Goal: Task Accomplishment & Management: Complete application form

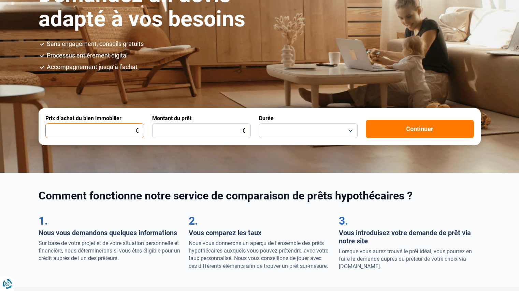
click at [74, 128] on input "Prix d’achat du bien immobilier" at bounding box center [94, 130] width 99 height 15
type input "149.000"
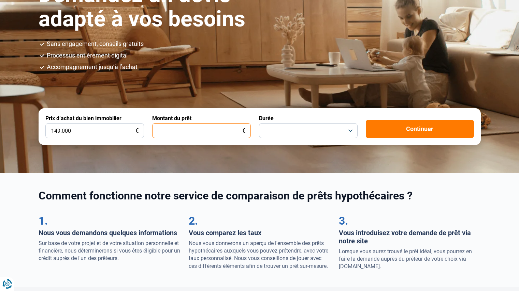
click at [189, 137] on input "Montant du prêt" at bounding box center [201, 130] width 99 height 15
type input "145.000"
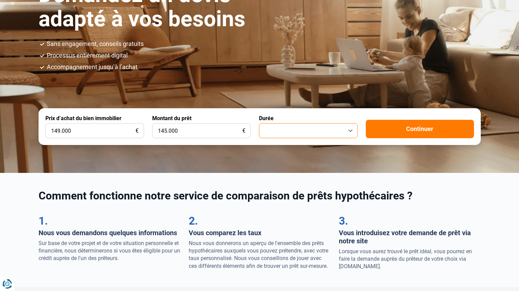
drag, startPoint x: 277, startPoint y: 123, endPoint x: 278, endPoint y: 136, distance: 13.7
click at [277, 123] on button "button" at bounding box center [308, 130] width 99 height 15
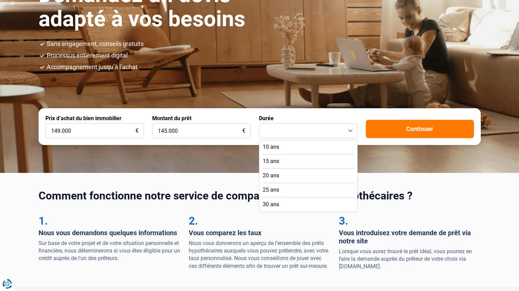
click at [296, 179] on li "20 ans" at bounding box center [308, 176] width 91 height 14
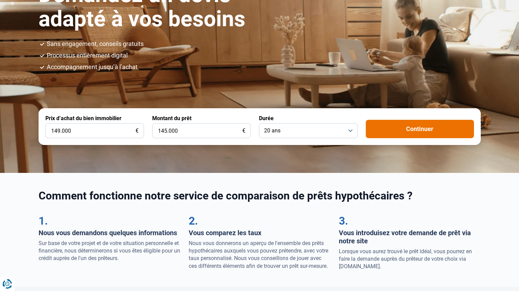
click at [372, 124] on button "Continuer" at bounding box center [419, 129] width 108 height 18
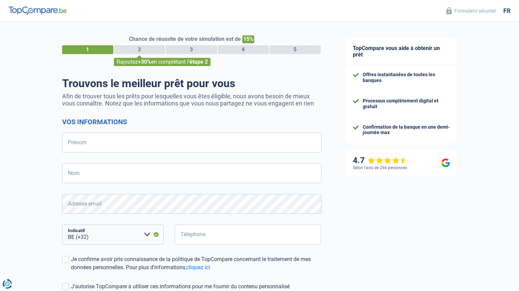
select select "32"
click at [160, 144] on input "Prénom" at bounding box center [191, 143] width 259 height 20
type input "Daniela"
type input "Baez"
type input "475977883"
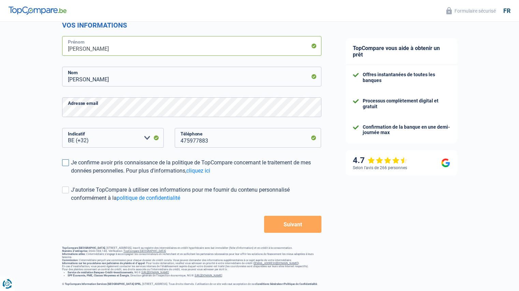
scroll to position [102, 0]
click at [327, 193] on div "Chance de réussite de votre simulation est de 15% 1 2 3 4 5 Rajoutez +30% en co…" at bounding box center [166, 105] width 333 height 367
click at [0, 113] on div "Chance de réussite de votre simulation est de 15% 1 2 3 4 5 Rajoutez +30% en co…" at bounding box center [166, 105] width 333 height 367
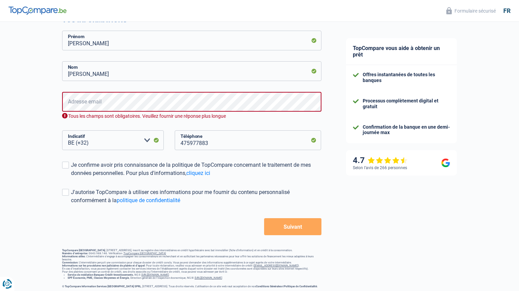
click at [304, 189] on form "Vos informations Daniela Prénom Baez Nom Adresse email Tous les champs sont obl…" at bounding box center [191, 126] width 259 height 220
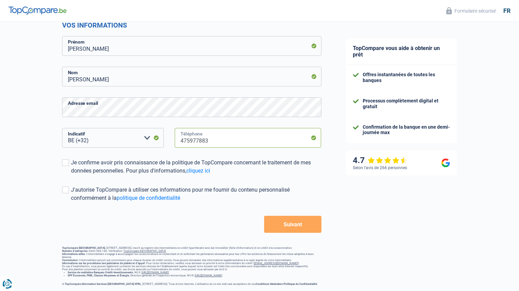
drag, startPoint x: 247, startPoint y: 135, endPoint x: 83, endPoint y: 151, distance: 165.1
click at [85, 151] on div "BE (+32) LU (+352) Veuillez sélectionner une option Indicatif 475977883 Télépho…" at bounding box center [191, 143] width 269 height 31
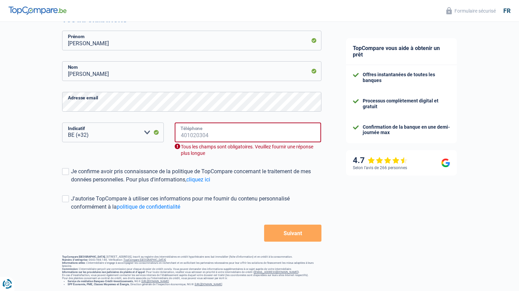
click at [193, 128] on input "Téléphone" at bounding box center [248, 133] width 147 height 20
type input "475977883"
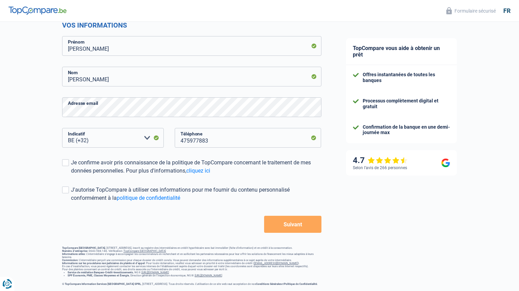
click at [297, 173] on form "Vos informations Daniela Prénom Baez Nom Adresse email BE (+32) LU (+352) Veuil…" at bounding box center [191, 127] width 259 height 212
drag, startPoint x: 316, startPoint y: 222, endPoint x: 319, endPoint y: 172, distance: 49.5
click at [316, 221] on button "Suivant" at bounding box center [292, 224] width 57 height 17
click at [313, 217] on button "Suivant" at bounding box center [292, 224] width 57 height 17
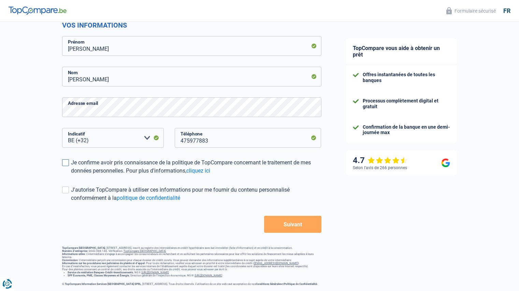
click at [67, 160] on span at bounding box center [65, 163] width 7 height 7
click at [71, 175] on input "Je confirme avoir pris connaissance de la politique de TopCompare concernant le…" at bounding box center [71, 175] width 0 height 0
click at [322, 216] on div "Chance de réussite de votre simulation est de 15% 1 2 3 4 5 Rajoutez +30% en co…" at bounding box center [166, 105] width 333 height 367
click at [298, 216] on button "Suivant" at bounding box center [292, 224] width 57 height 17
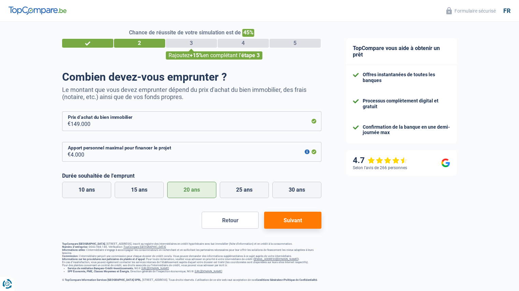
scroll to position [10, 0]
click at [172, 156] on input "4.000" at bounding box center [196, 152] width 251 height 20
drag, startPoint x: 151, startPoint y: 156, endPoint x: 61, endPoint y: 158, distance: 89.3
click at [61, 158] on div "Chance de réussite de votre simulation est de 45% 1 2 3 4 5 Rajoutez +15% en co…" at bounding box center [166, 149] width 333 height 272
type input "20.000"
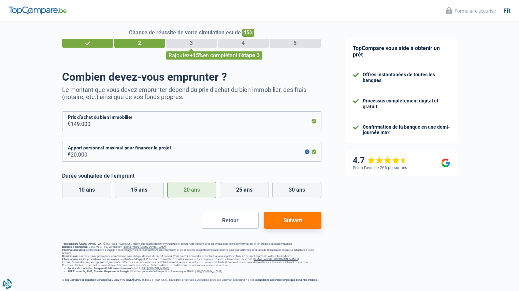
click at [314, 215] on button "Suivant" at bounding box center [292, 220] width 57 height 17
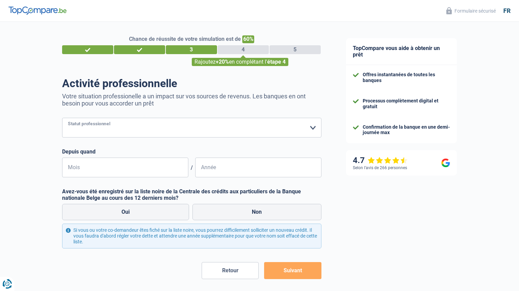
click at [291, 129] on select "Ouvrier Employé privé Employé public Invalide Indépendant Pensionné Chômeur Mut…" at bounding box center [191, 128] width 259 height 20
click at [62, 119] on select "Ouvrier Employé privé Employé public Invalide Indépendant Pensionné Chômeur Mut…" at bounding box center [191, 128] width 259 height 20
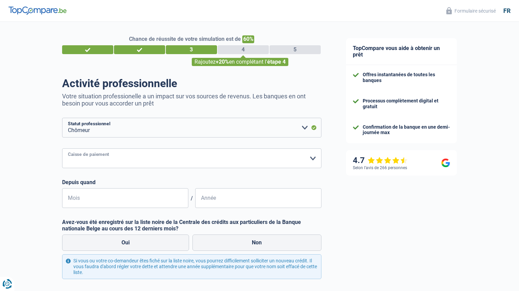
click at [181, 159] on select "CAPAC FGTB CSC CGSLB Autre Veuillez sélectionner une option" at bounding box center [191, 159] width 259 height 20
click at [178, 118] on div "Activité professionnelle Votre situation professionelle a un impact sur vos sou…" at bounding box center [191, 193] width 259 height 233
click at [175, 123] on select "Ouvrier Employé privé Employé public Invalide Indépendant Pensionné Chômeur Mut…" at bounding box center [191, 128] width 259 height 20
click at [62, 119] on select "Ouvrier Employé privé Employé public Invalide Indépendant Pensionné Chômeur Mut…" at bounding box center [191, 128] width 259 height 20
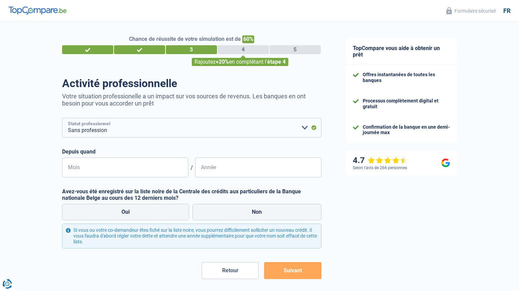
click at [167, 124] on select "Ouvrier Employé privé Employé public Invalide Indépendant Pensionné Chômeur Mut…" at bounding box center [191, 128] width 259 height 20
select select "publicEmployee"
click at [62, 119] on select "Ouvrier Employé privé Employé public Invalide Indépendant Pensionné Chômeur Mut…" at bounding box center [191, 128] width 259 height 20
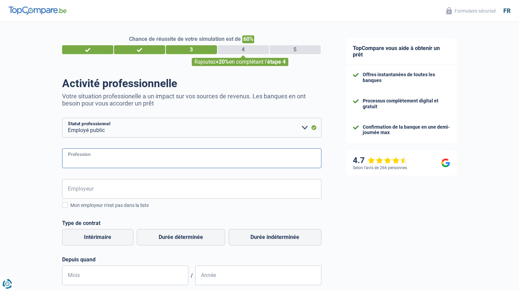
click at [137, 163] on input "Profession" at bounding box center [191, 159] width 259 height 20
type input "RECEPTIONNISTE"
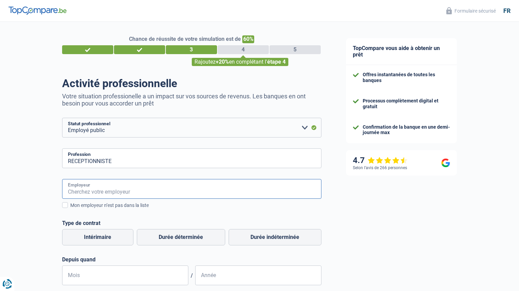
click at [153, 186] on input "Employeur" at bounding box center [191, 189] width 259 height 20
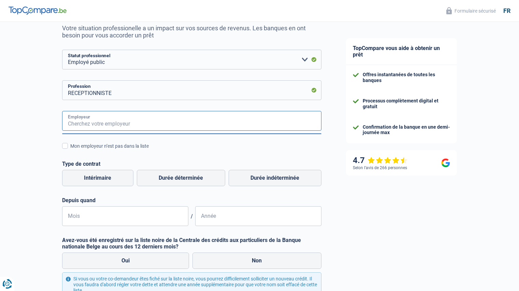
scroll to position [102, 0]
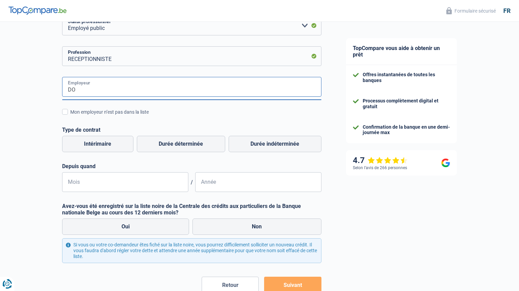
type input "D"
type input "domaine des hautes fagnes"
click at [220, 124] on div "domaine des hautes fagnes Employeur Mon employeur n’est pas dans la liste Régim…" at bounding box center [191, 134] width 259 height 115
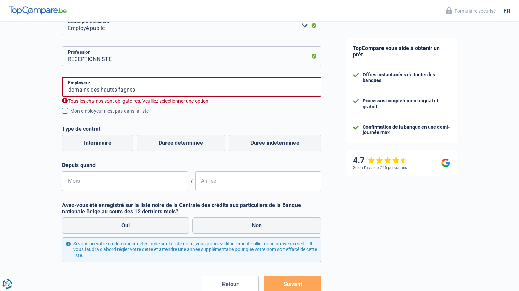
click at [70, 111] on div "Mon employeur n’est pas dans la liste" at bounding box center [195, 111] width 251 height 7
click at [70, 115] on input "Mon employeur n’est pas dans la liste" at bounding box center [70, 115] width 0 height 0
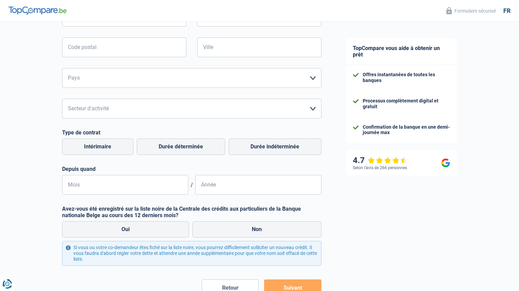
scroll to position [170, 0]
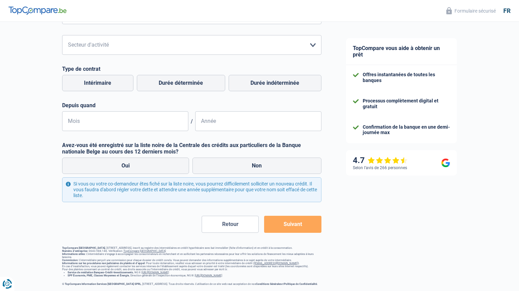
drag, startPoint x: 305, startPoint y: 226, endPoint x: 281, endPoint y: 208, distance: 30.2
click at [305, 224] on button "Suivant" at bounding box center [292, 224] width 57 height 17
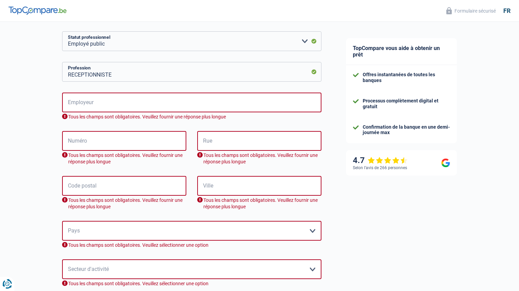
scroll to position [20, 0]
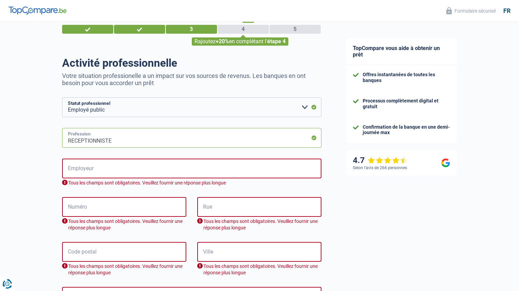
click at [247, 138] on input "RECEPTIONNISTE" at bounding box center [191, 138] width 259 height 20
click at [281, 103] on select "Ouvrier Employé privé Employé public Invalide Indépendant Pensionné Chômeur Mut…" at bounding box center [191, 108] width 259 height 20
select select "independent"
click at [62, 98] on select "Ouvrier Employé privé Employé public Invalide Indépendant Pensionné Chômeur Mut…" at bounding box center [191, 108] width 259 height 20
drag, startPoint x: 77, startPoint y: 120, endPoint x: 0, endPoint y: 131, distance: 78.1
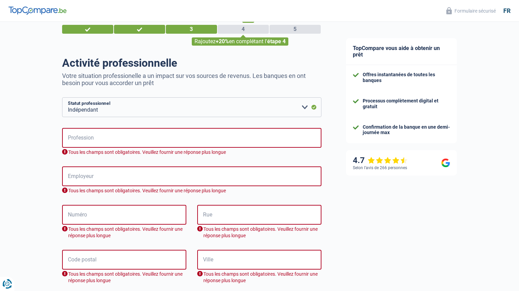
drag, startPoint x: 338, startPoint y: 122, endPoint x: 314, endPoint y: 125, distance: 24.0
click at [293, 109] on select "Ouvrier Employé privé Employé public Invalide Indépendant Pensionné Chômeur Mut…" at bounding box center [191, 108] width 259 height 20
select select "student"
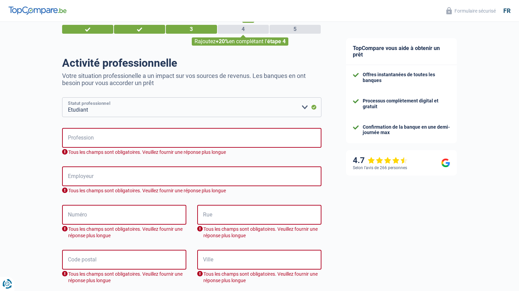
click at [62, 98] on select "Ouvrier Employé privé Employé public Invalide Indépendant Pensionné Chômeur Mut…" at bounding box center [191, 108] width 259 height 20
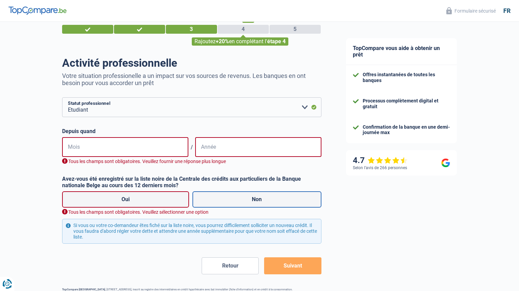
click at [236, 199] on label "Non" at bounding box center [256, 200] width 129 height 16
click at [236, 199] on input "Non" at bounding box center [256, 200] width 129 height 16
radio input "true"
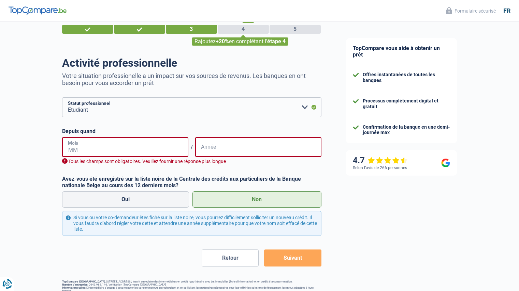
click at [125, 147] on input "Mois" at bounding box center [125, 147] width 126 height 20
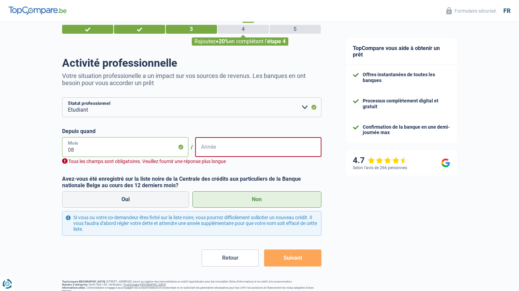
click at [140, 154] on input "08" at bounding box center [125, 147] width 126 height 20
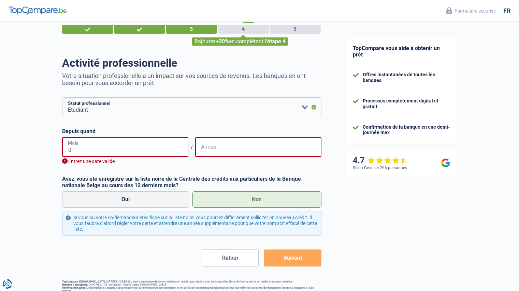
type input "09"
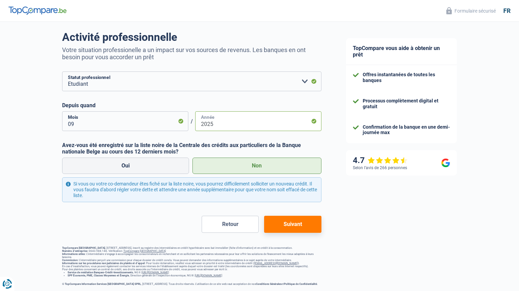
type input "2025"
click at [292, 216] on button "Suivant" at bounding box center [292, 224] width 57 height 17
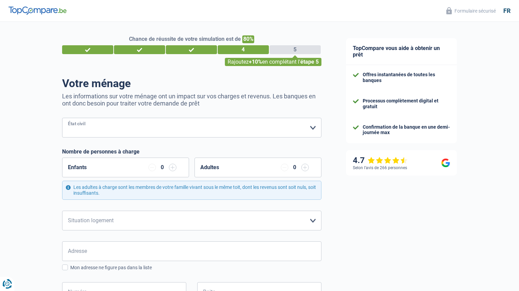
click at [255, 130] on select "Célibataire Marié(e) Cohabitant(e) légal(e) Divorcé(e) Veuf(ve) Séparé (de fait…" at bounding box center [191, 128] width 259 height 20
select select "single"
click at [62, 119] on select "Célibataire Marié(e) Cohabitant(e) légal(e) Divorcé(e) Veuf(ve) Séparé (de fait…" at bounding box center [191, 128] width 259 height 20
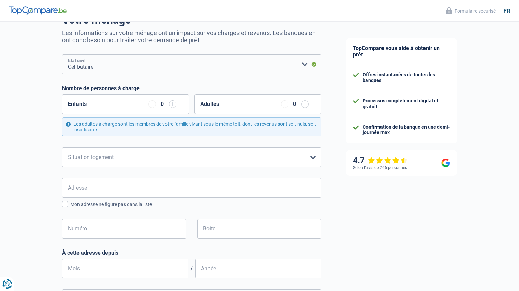
scroll to position [68, 0]
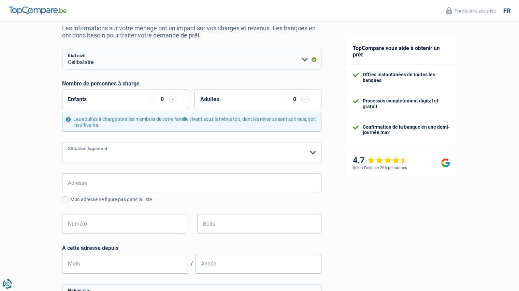
click at [118, 151] on select "Locataire Propriétaire avec prêt hypothécaire Propriétaire sans prêt hypothécai…" at bounding box center [191, 153] width 259 height 20
select select "liveWithParents"
click at [62, 143] on select "Locataire Propriétaire avec prêt hypothécaire Propriétaire sans prêt hypothécai…" at bounding box center [191, 153] width 259 height 20
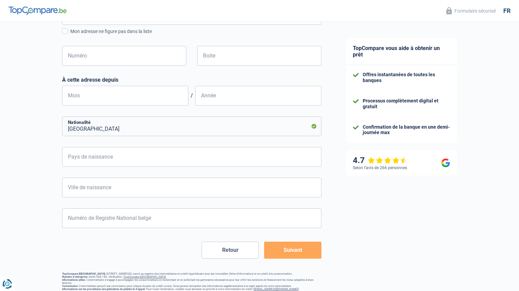
scroll to position [236, 0]
click at [173, 160] on input "Pays de naissance" at bounding box center [191, 158] width 259 height 20
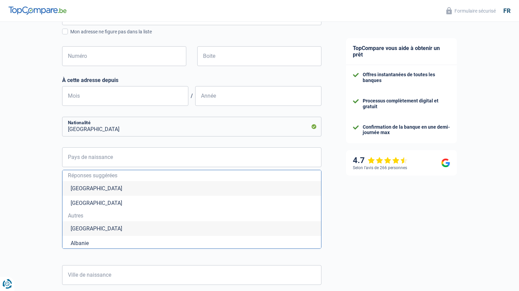
click at [408, 213] on div "TopCompare vous aide à obtenir un prêt Offres instantanées de toutes les banque…" at bounding box center [425, 95] width 185 height 619
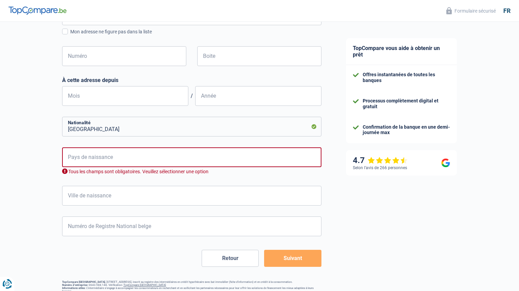
click at [309, 260] on button "Suivant" at bounding box center [292, 258] width 57 height 17
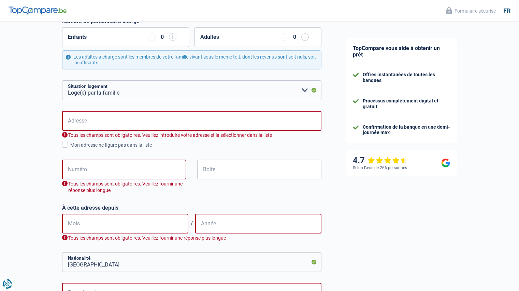
scroll to position [117, 0]
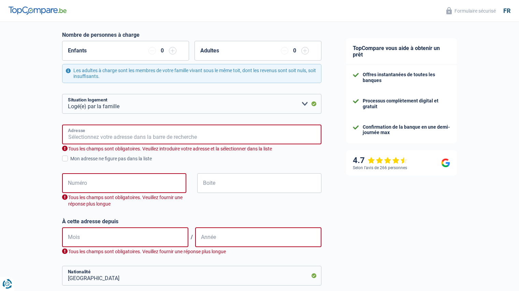
click at [102, 131] on input "Adresse" at bounding box center [191, 135] width 259 height 20
type input "cité du bois goulet"
type input "Belgique"
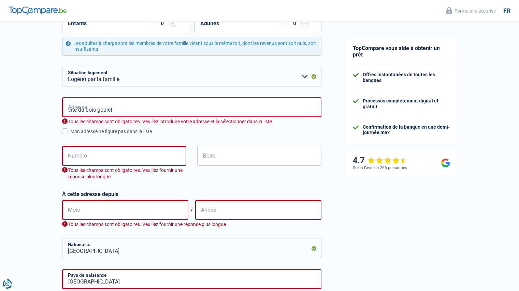
scroll to position [185, 0]
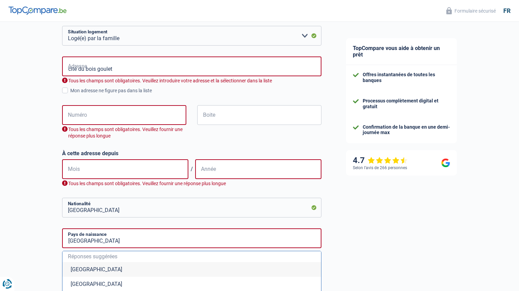
click at [49, 101] on div "Chance de réussite de votre simulation est de 80% 1 2 3 4 5 Rajoutez +10% en co…" at bounding box center [166, 163] width 333 height 659
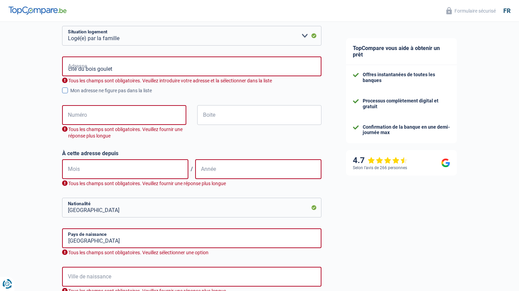
click at [63, 93] on span at bounding box center [65, 91] width 6 height 6
click at [70, 94] on input "Mon adresse ne figure pas dans la liste" at bounding box center [70, 94] width 0 height 0
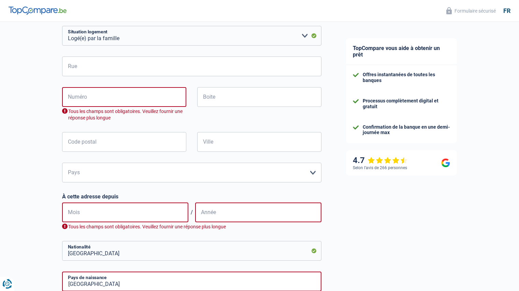
scroll to position [151, 0]
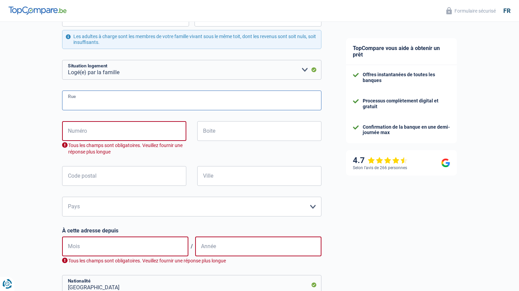
click at [134, 103] on input "Rue" at bounding box center [191, 101] width 259 height 20
type input "cité du bois goulet"
type input "17"
type input "4801"
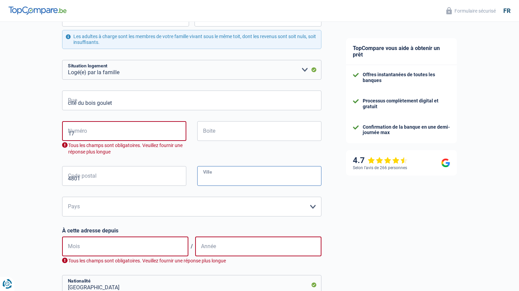
type input "STEMBERT"
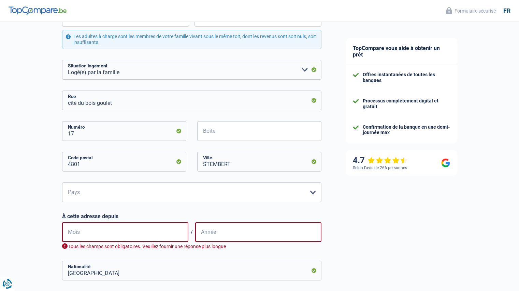
click at [362, 201] on div "TopCompare vous aide à obtenir un prêt Offres instantanées de toutes les banque…" at bounding box center [425, 174] width 185 height 607
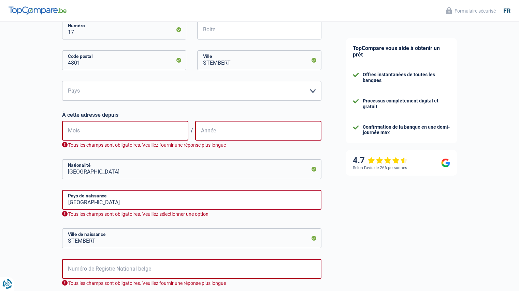
scroll to position [253, 0]
click at [103, 99] on select "Belgique Luxembourg Veuillez sélectionner une option" at bounding box center [191, 90] width 259 height 20
select select "BE"
click at [62, 81] on select "Belgique Luxembourg Veuillez sélectionner une option" at bounding box center [191, 90] width 259 height 20
click at [117, 134] on input "Mois" at bounding box center [125, 130] width 126 height 20
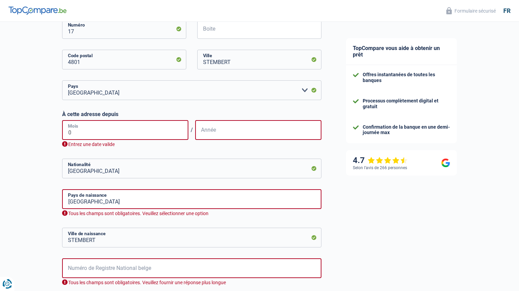
type input "03"
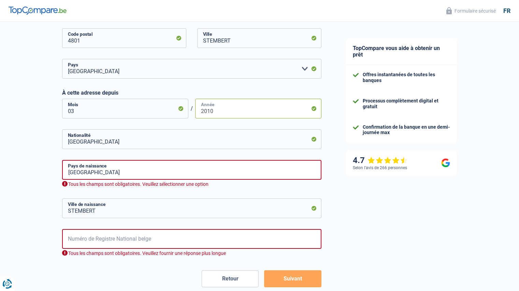
scroll to position [322, 0]
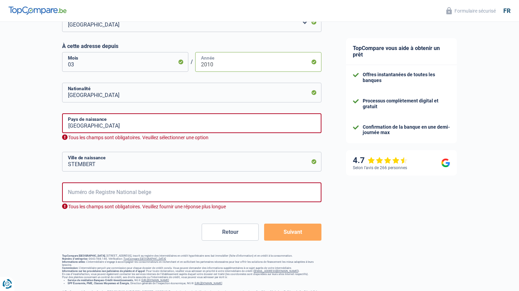
type input "2010"
click at [92, 122] on input "Belgique" at bounding box center [191, 124] width 259 height 20
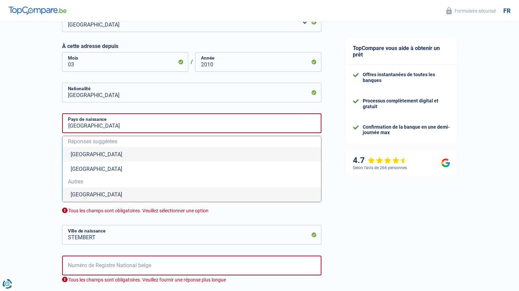
drag, startPoint x: 83, startPoint y: 198, endPoint x: 81, endPoint y: 194, distance: 4.0
click at [82, 196] on li "Belgique" at bounding box center [191, 195] width 258 height 15
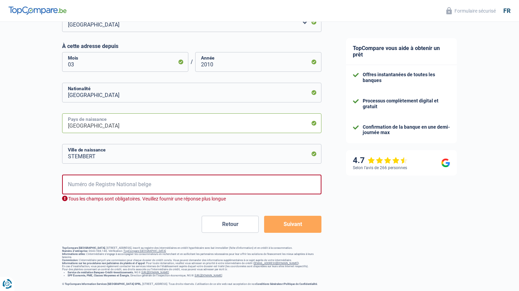
click at [123, 127] on input "Belgique" at bounding box center [191, 124] width 259 height 20
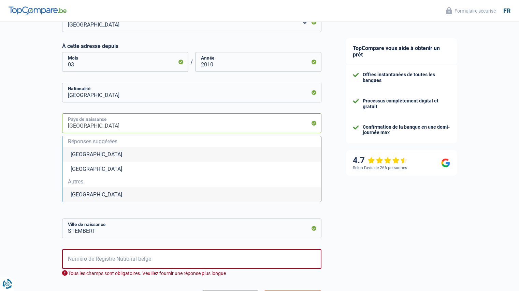
drag, startPoint x: 25, startPoint y: 128, endPoint x: 20, endPoint y: 128, distance: 4.4
click at [20, 128] on div "Chance de réussite de votre simulation est de 80% 1 2 3 4 5 Rajoutez +10% en co…" at bounding box center [166, 31] width 333 height 666
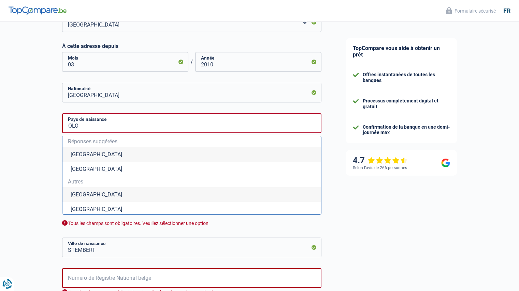
click at [101, 197] on li "Colombie" at bounding box center [191, 195] width 258 height 15
type input "Colombie"
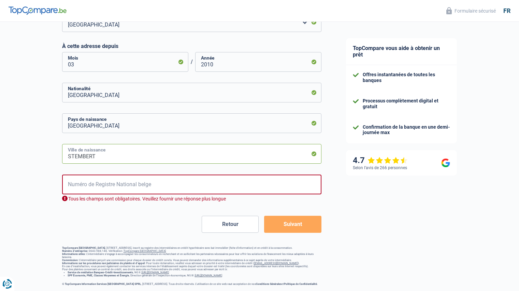
click at [169, 162] on input "STEMBERT" at bounding box center [191, 154] width 259 height 20
drag, startPoint x: 39, startPoint y: 164, endPoint x: 26, endPoint y: 168, distance: 13.5
type input "BOGOTA"
drag, startPoint x: 189, startPoint y: 185, endPoint x: 186, endPoint y: 182, distance: 3.6
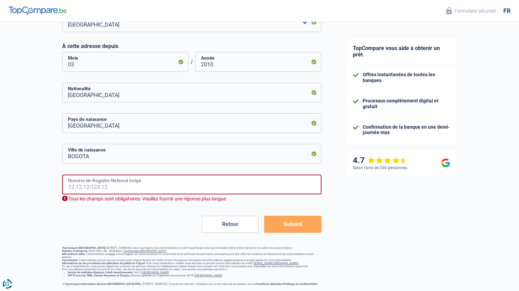
click at [186, 182] on input "Numéro de Registre National belge" at bounding box center [191, 185] width 259 height 20
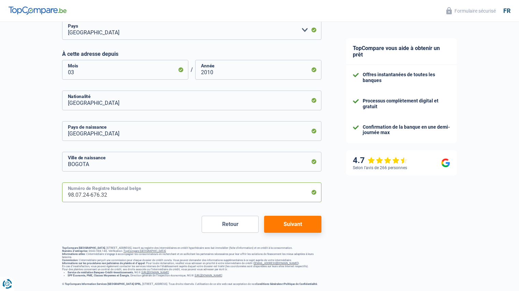
type input "98.07.24-676.32"
click at [318, 216] on button "Suivant" at bounding box center [292, 224] width 57 height 17
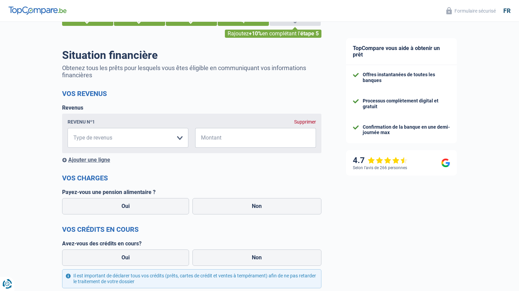
scroll to position [68, 0]
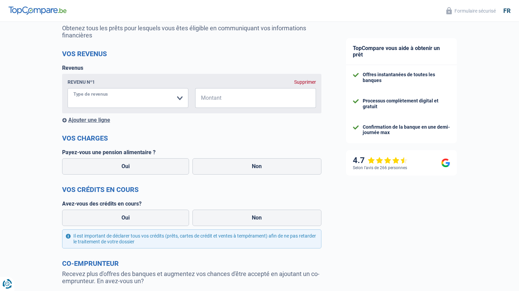
click at [177, 104] on select "Allocation d'handicap Allocations chômage Allocations familiales Chèques repas …" at bounding box center [128, 98] width 121 height 20
select select "other"
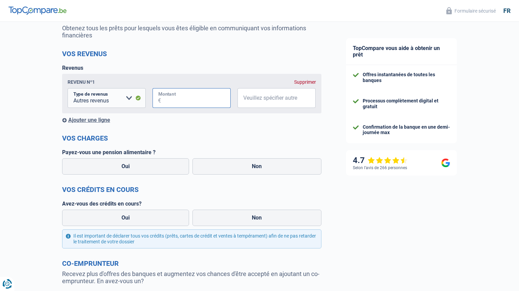
click at [200, 100] on input "Montant" at bounding box center [196, 98] width 70 height 20
type input "678"
click at [274, 94] on input "Veuillez spécifier autre" at bounding box center [276, 98] width 78 height 20
type input "stage"
click at [183, 123] on div "Ajouter une ligne" at bounding box center [191, 120] width 259 height 6
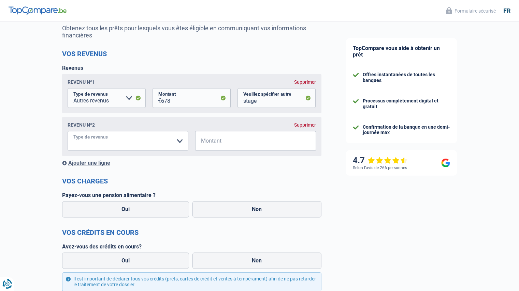
click at [176, 142] on select "Allocation d'handicap Allocations chômage Allocations familiales Chèques repas …" at bounding box center [128, 141] width 121 height 20
select select "other"
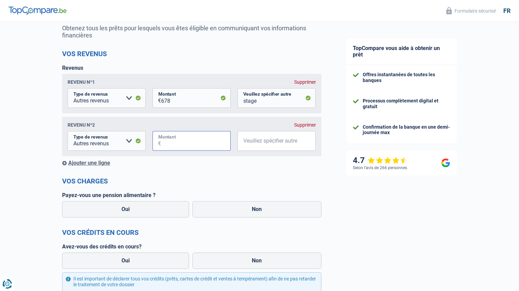
click at [204, 141] on input "Montant" at bounding box center [196, 141] width 70 height 20
type input "600"
click at [293, 144] on input "Veuillez spécifier autre" at bounding box center [276, 141] width 78 height 20
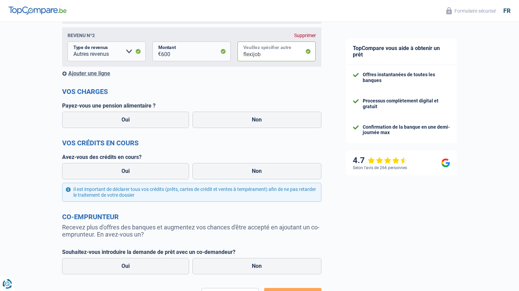
scroll to position [170, 0]
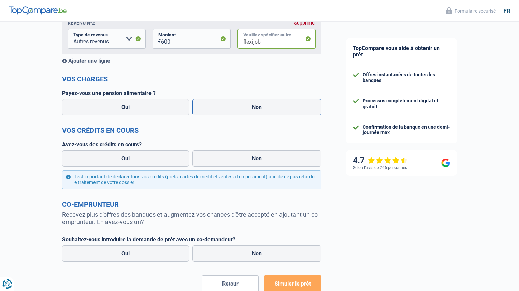
type input "flexijob"
click at [254, 111] on label "Non" at bounding box center [256, 107] width 129 height 16
click at [254, 111] on input "Non" at bounding box center [256, 107] width 129 height 16
radio input "true"
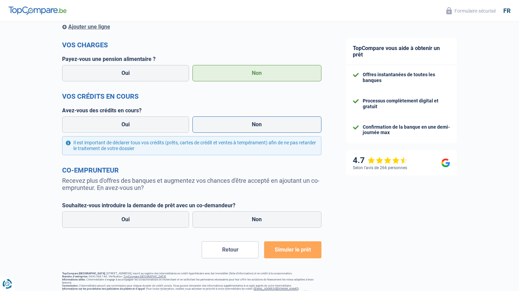
click at [262, 128] on label "Non" at bounding box center [256, 125] width 129 height 16
click at [262, 128] on input "Non" at bounding box center [256, 125] width 129 height 16
radio input "true"
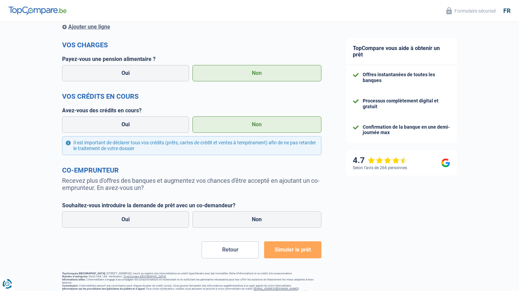
scroll to position [239, 0]
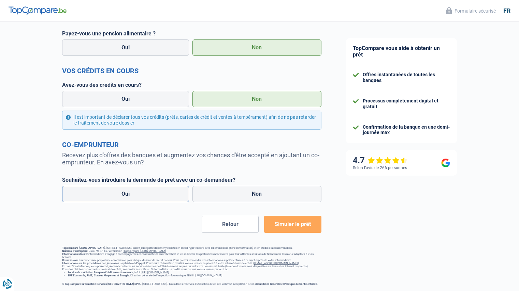
click at [177, 193] on label "Oui" at bounding box center [125, 194] width 127 height 16
click at [177, 193] on input "Oui" at bounding box center [125, 194] width 127 height 16
radio input "true"
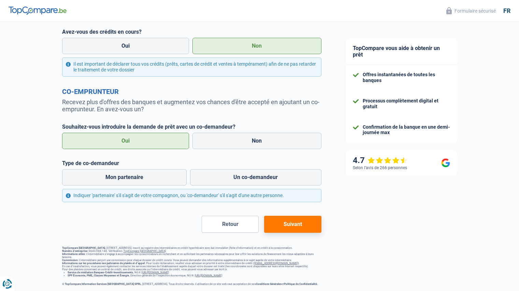
scroll to position [293, 0]
click at [370, 200] on div "TopCompare vous aide à obtenir un prêt Offres instantanées de toutes les banque…" at bounding box center [425, 15] width 185 height 553
click at [279, 160] on label "Type de co-demandeur" at bounding box center [191, 163] width 259 height 6
click at [272, 169] on label "Un co-demandeur" at bounding box center [255, 177] width 131 height 16
click at [272, 169] on input "Un co-demandeur" at bounding box center [255, 177] width 131 height 16
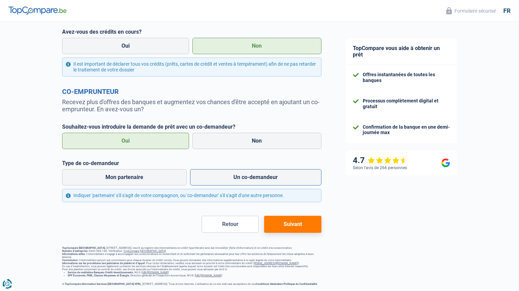
radio input "true"
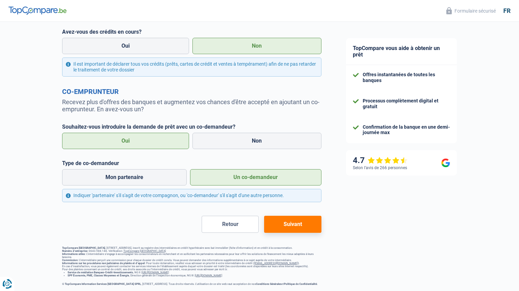
click at [250, 144] on form "Vos revenus Revenus Revenu nº1 Supprimer Allocation d'handicap Allocations chôm…" at bounding box center [191, 34] width 259 height 398
click at [254, 137] on label "Non" at bounding box center [256, 141] width 129 height 16
click at [254, 137] on input "Non" at bounding box center [256, 141] width 129 height 16
radio input "true"
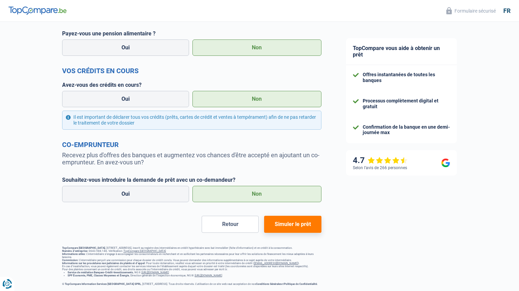
scroll to position [239, 0]
click at [299, 221] on span "Simuler le prêt" at bounding box center [292, 224] width 36 height 6
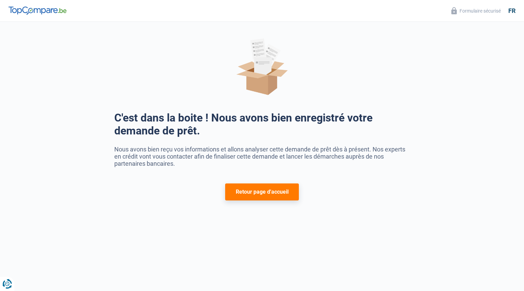
click at [293, 197] on button "Retour page d'accueil" at bounding box center [262, 192] width 74 height 17
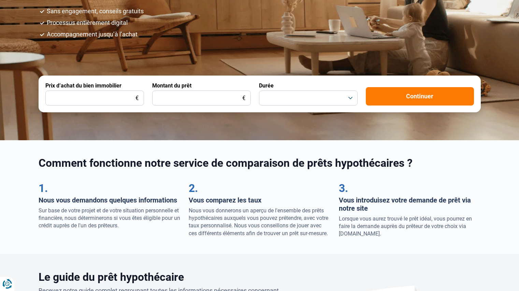
scroll to position [205, 0]
